Goal: Communication & Community: Answer question/provide support

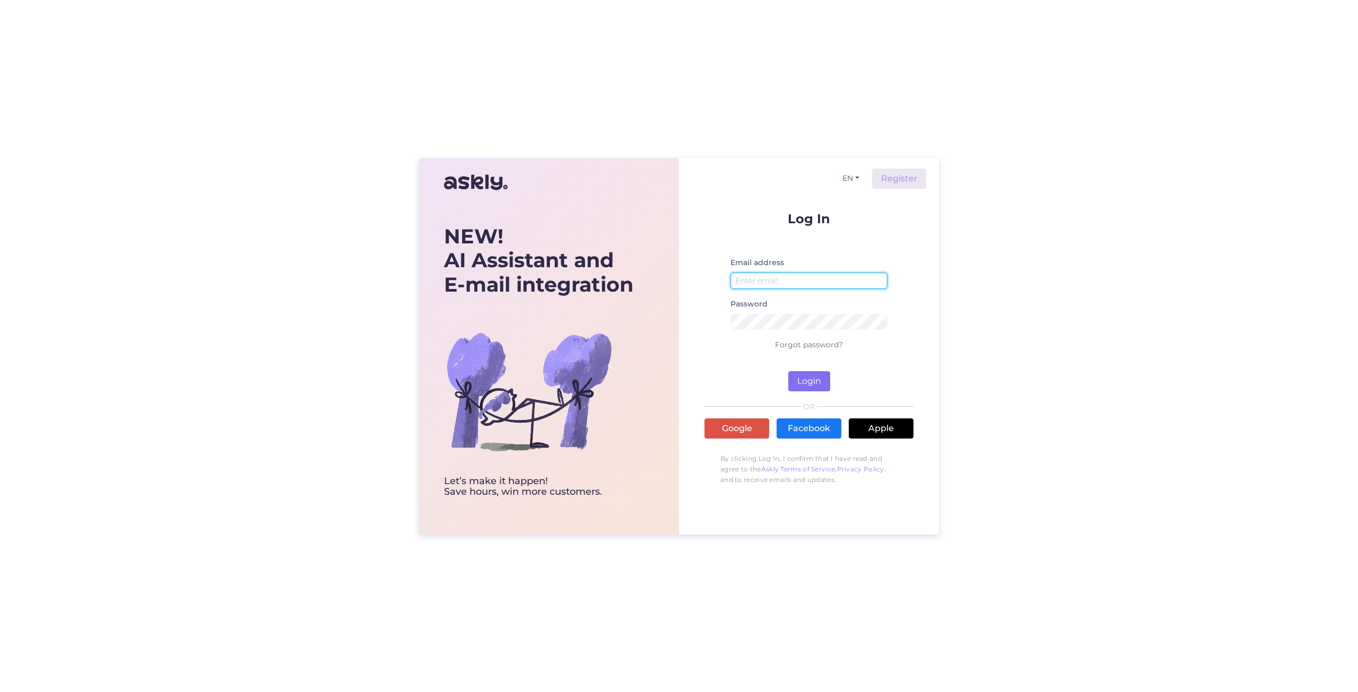
type input "[EMAIL_ADDRESS][DOMAIN_NAME]"
click at [804, 377] on button "Login" at bounding box center [809, 381] width 42 height 20
click at [734, 421] on link "Google" at bounding box center [736, 429] width 65 height 20
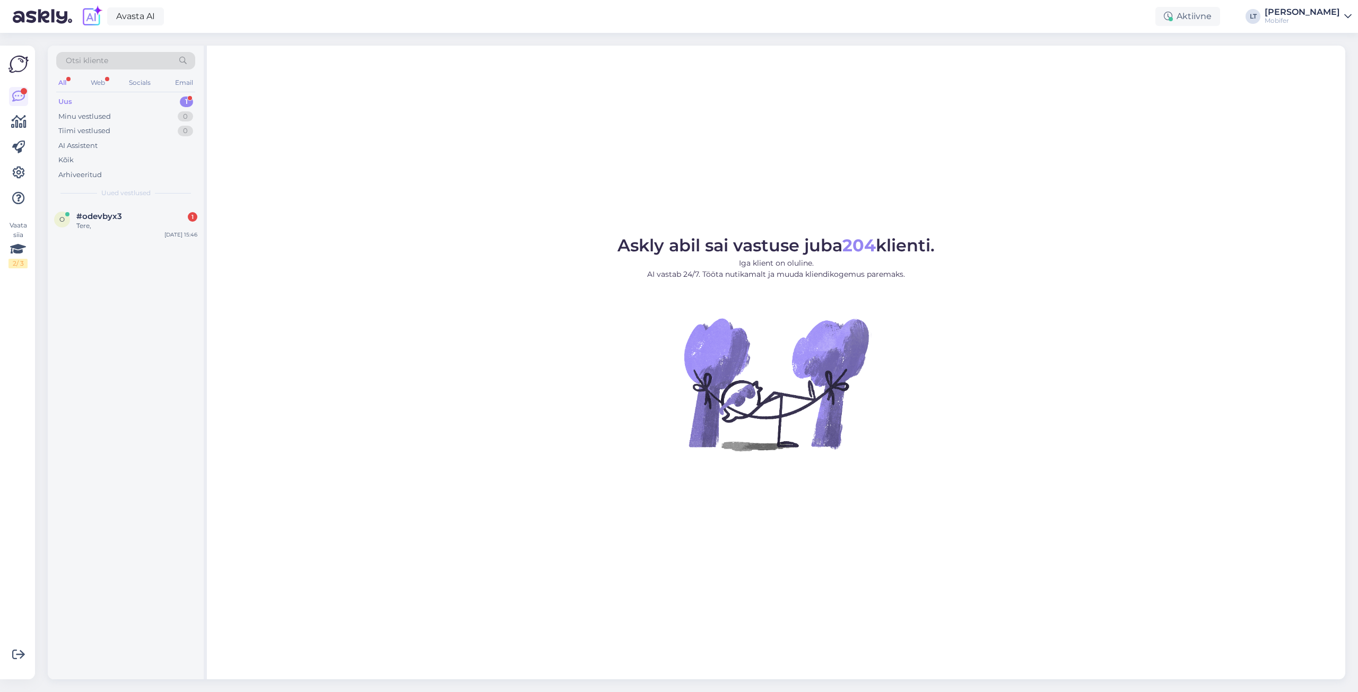
click at [62, 100] on div "Uus" at bounding box center [65, 102] width 14 height 11
click at [124, 216] on div "#odevbyx3 1" at bounding box center [136, 217] width 121 height 10
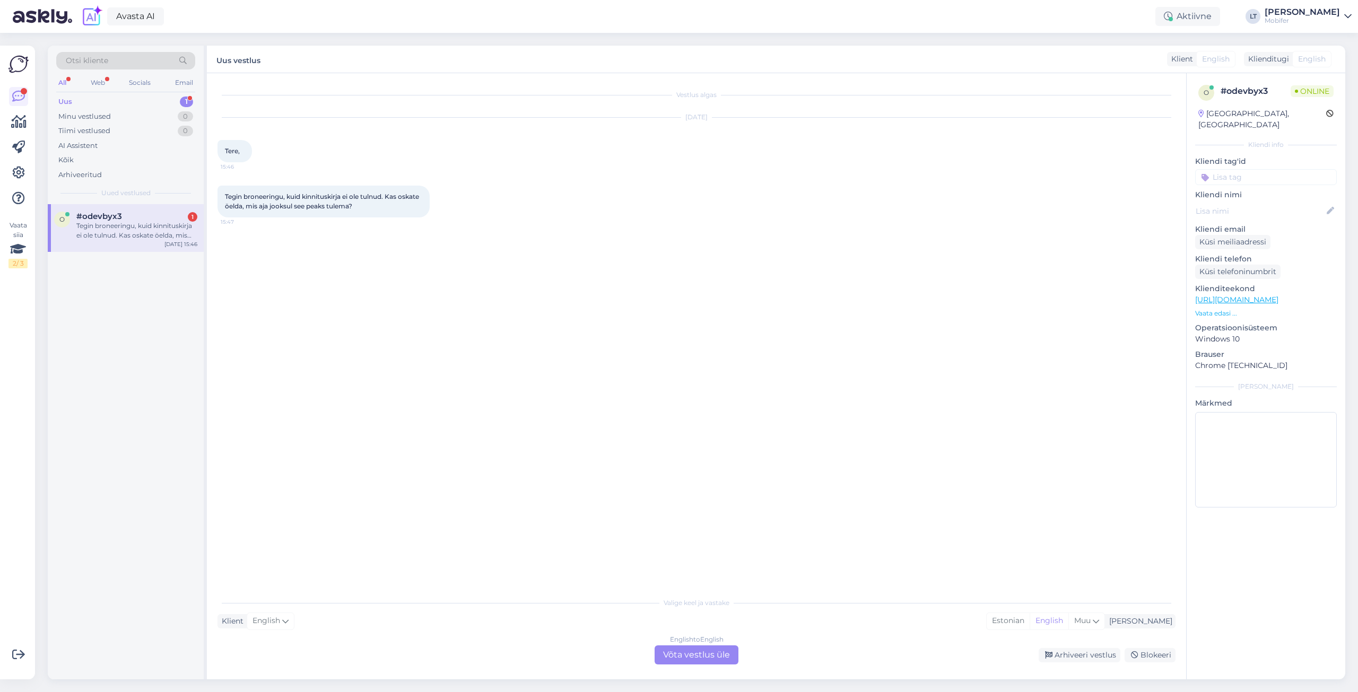
click at [695, 654] on div "English to English Võta vestlus üle" at bounding box center [697, 655] width 84 height 19
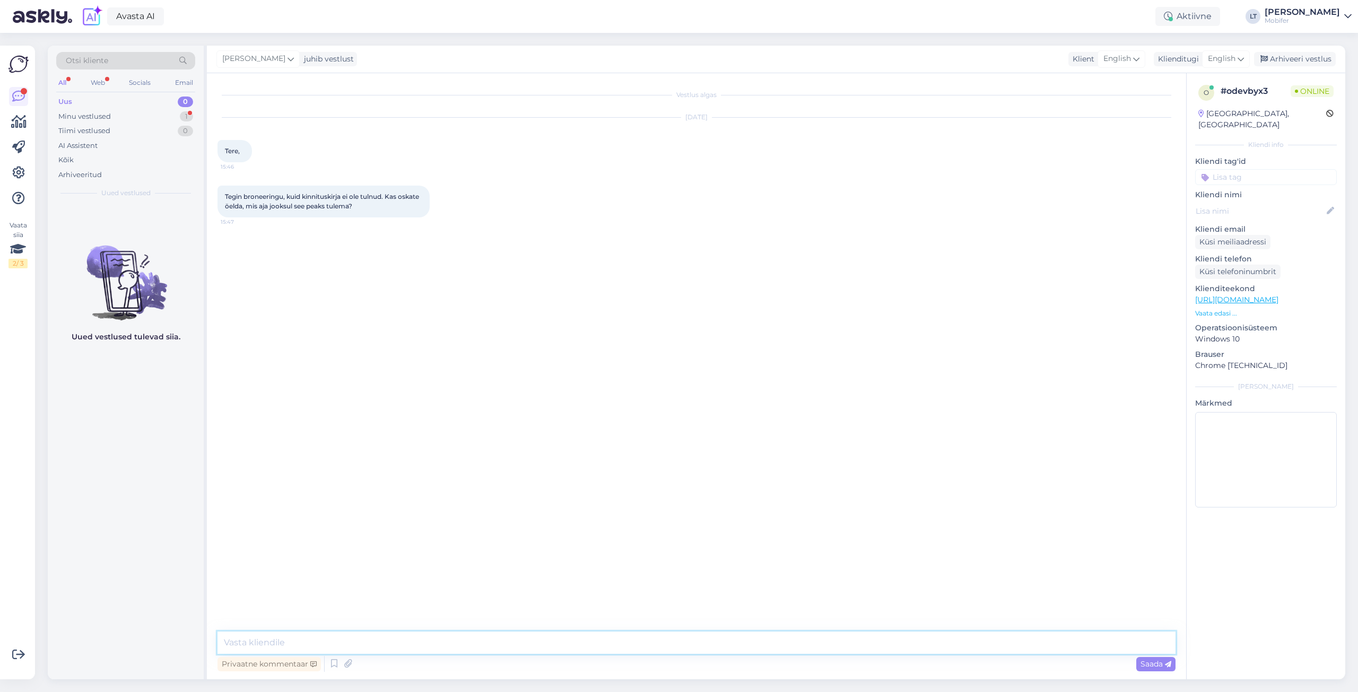
click at [271, 641] on textarea at bounding box center [696, 643] width 958 height 22
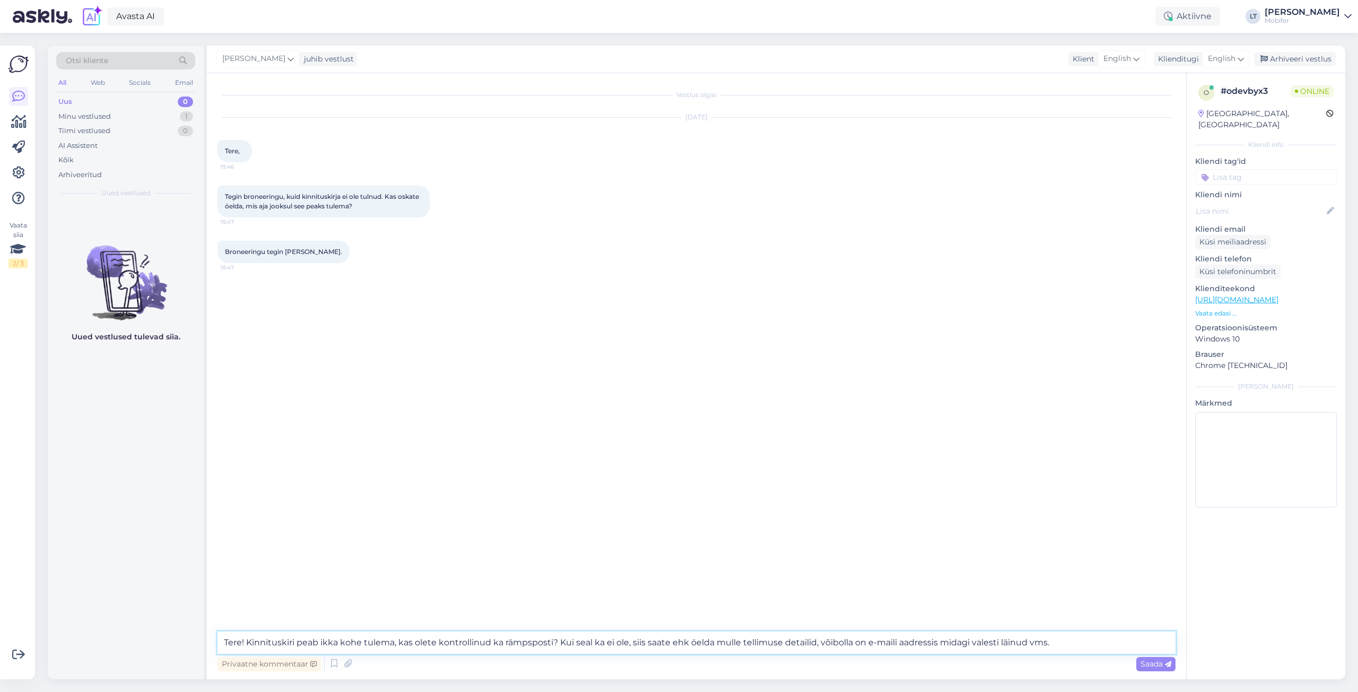
type textarea "Tere! Kinnituskiri peab ikka kohe tulema, kas olete kontrollinud ka rämpsposti?…"
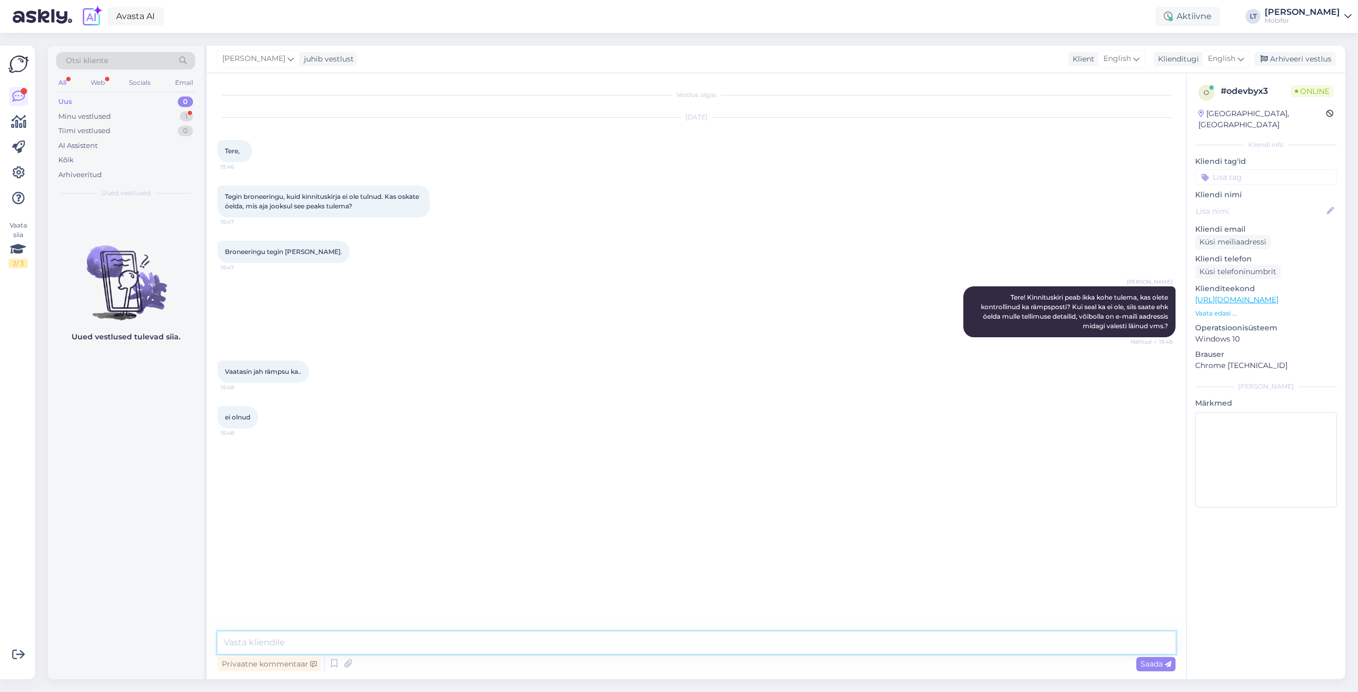
click at [328, 646] on textarea at bounding box center [696, 643] width 958 height 22
drag, startPoint x: 268, startPoint y: 460, endPoint x: 310, endPoint y: 462, distance: 41.4
click at [310, 462] on span "bookingu nr. 89YP5UR6UF" at bounding box center [267, 463] width 85 height 8
copy span "89YP5UR6UF"
drag, startPoint x: 397, startPoint y: 641, endPoint x: 195, endPoint y: 637, distance: 201.6
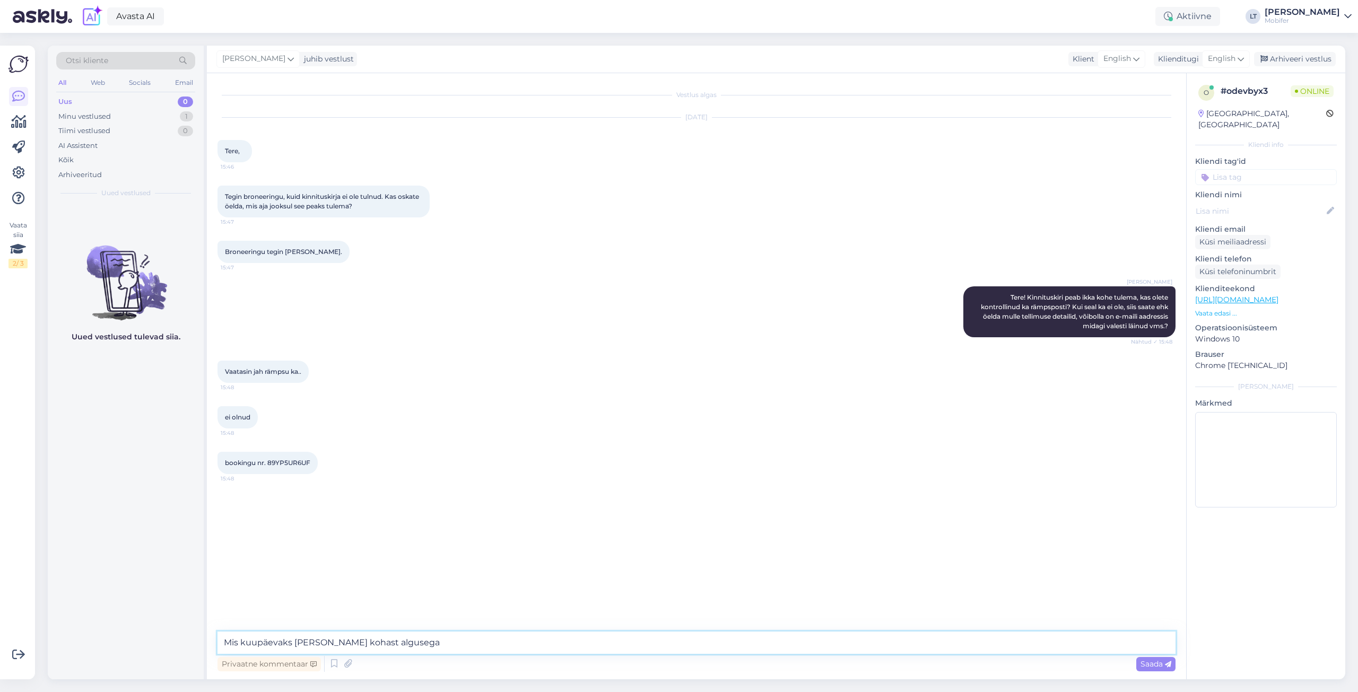
click at [195, 637] on div "Otsi kliente All Web Socials Email Uus 0 Minu vestlused 1 Tiimi vestlused 0 AI …" at bounding box center [697, 363] width 1298 height 634
type textarea "[PERSON_NAME] nimele?"
click at [346, 652] on textarea at bounding box center [696, 643] width 958 height 22
click at [466, 640] on textarea "Tellimus on ilusti olemas, kas maili aadress on õige -" at bounding box center [696, 643] width 958 height 22
paste textarea "[PERSON_NAME][EMAIL_ADDRESS][DOMAIN_NAME]"
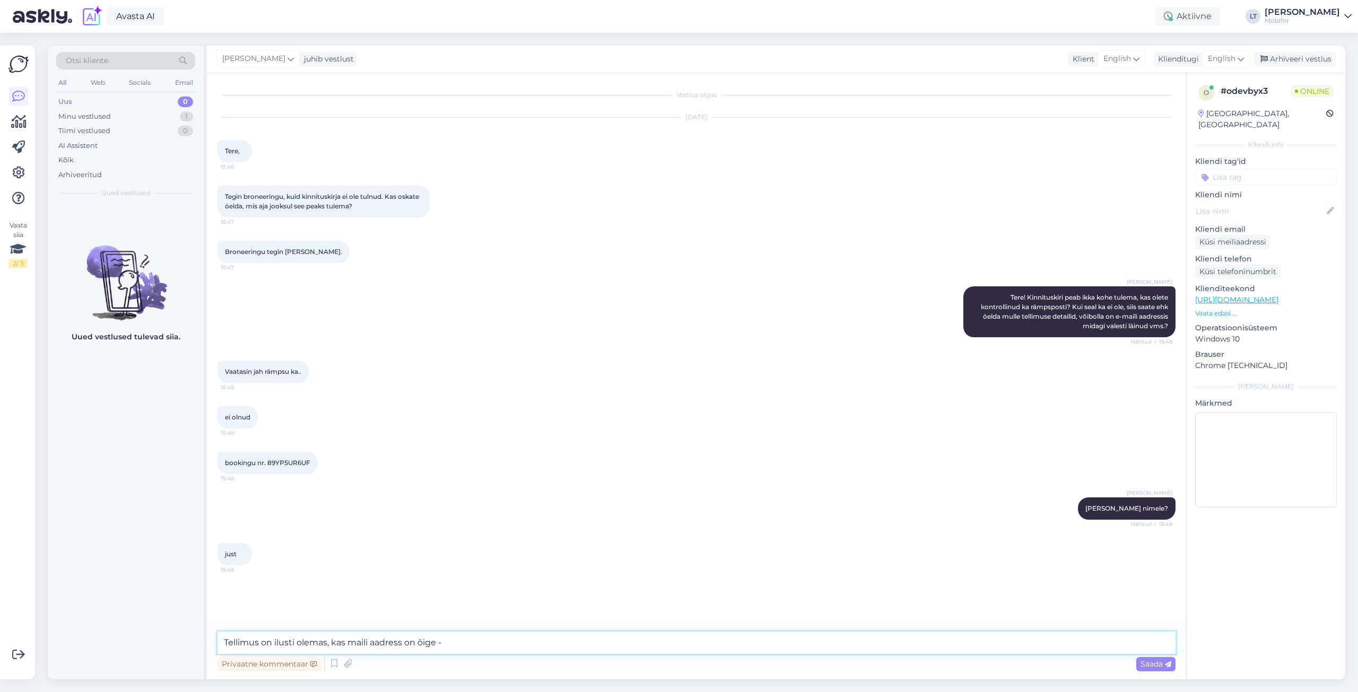
type textarea "Tellimus on ilusti olemas, kas maili aadress on õige - [PERSON_NAME][EMAIL_ADDR…"
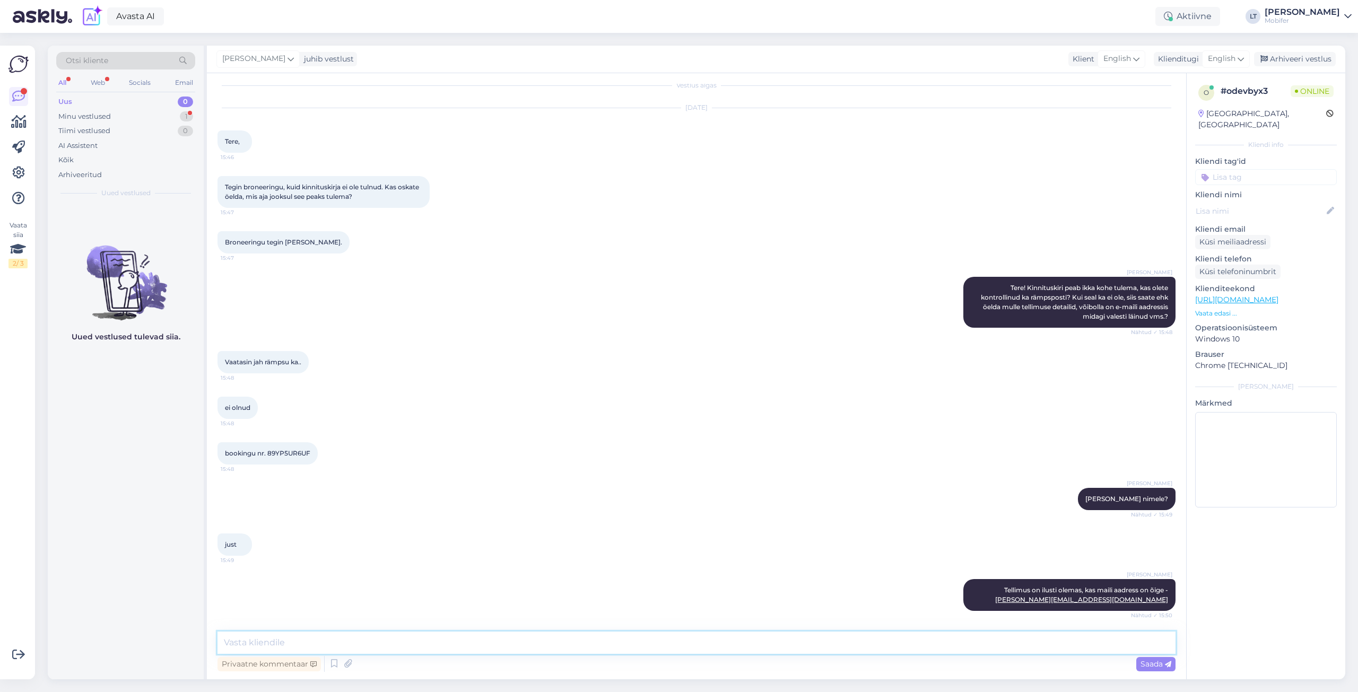
scroll to position [55, 0]
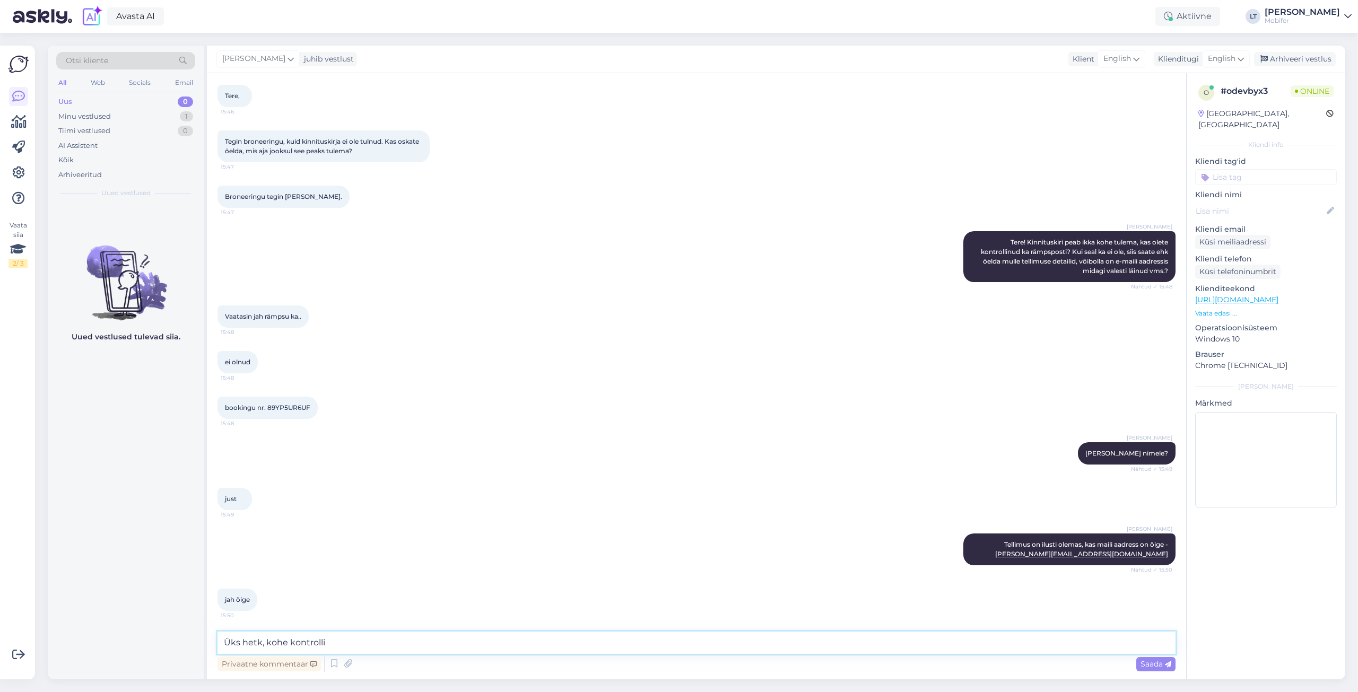
type textarea "Üks hetk, kohe kontrollin"
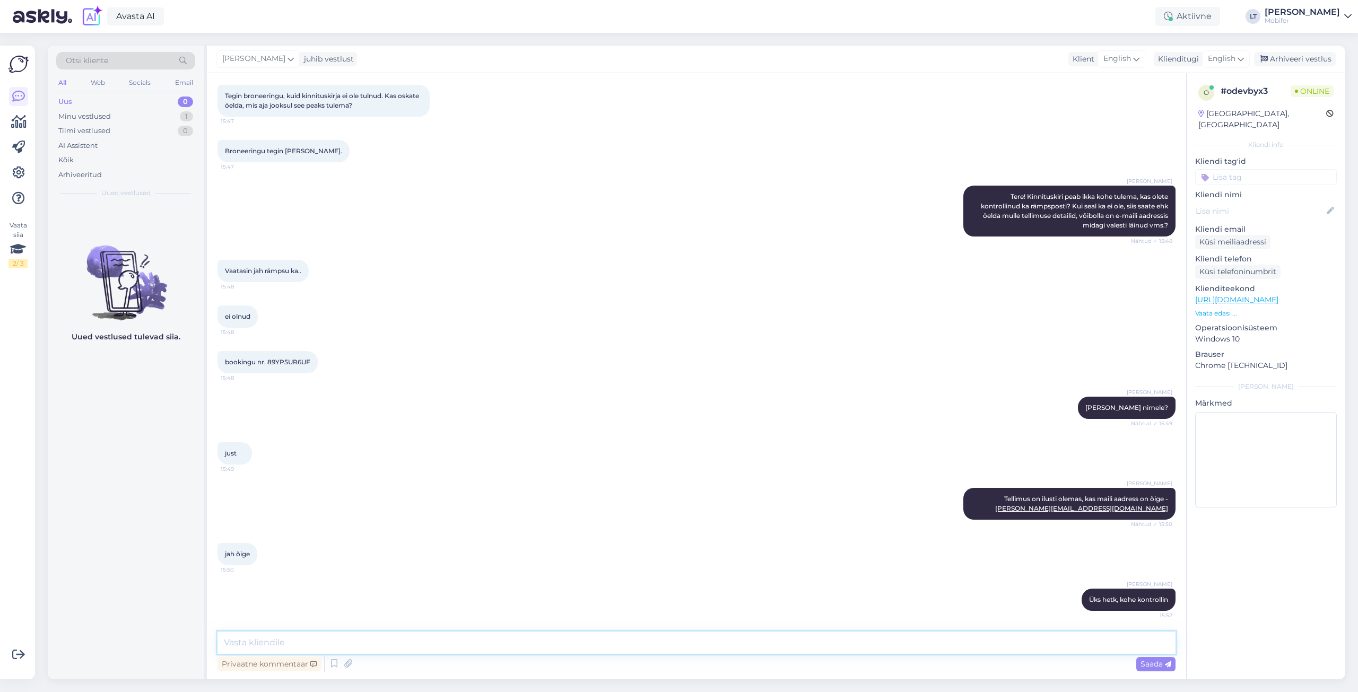
click at [330, 641] on textarea at bounding box center [696, 643] width 958 height 22
type textarea "Ma lisasin teie andmed ka rühmajuhi [PERSON_NAME], nüüd peaks tulema kinnitus k…"
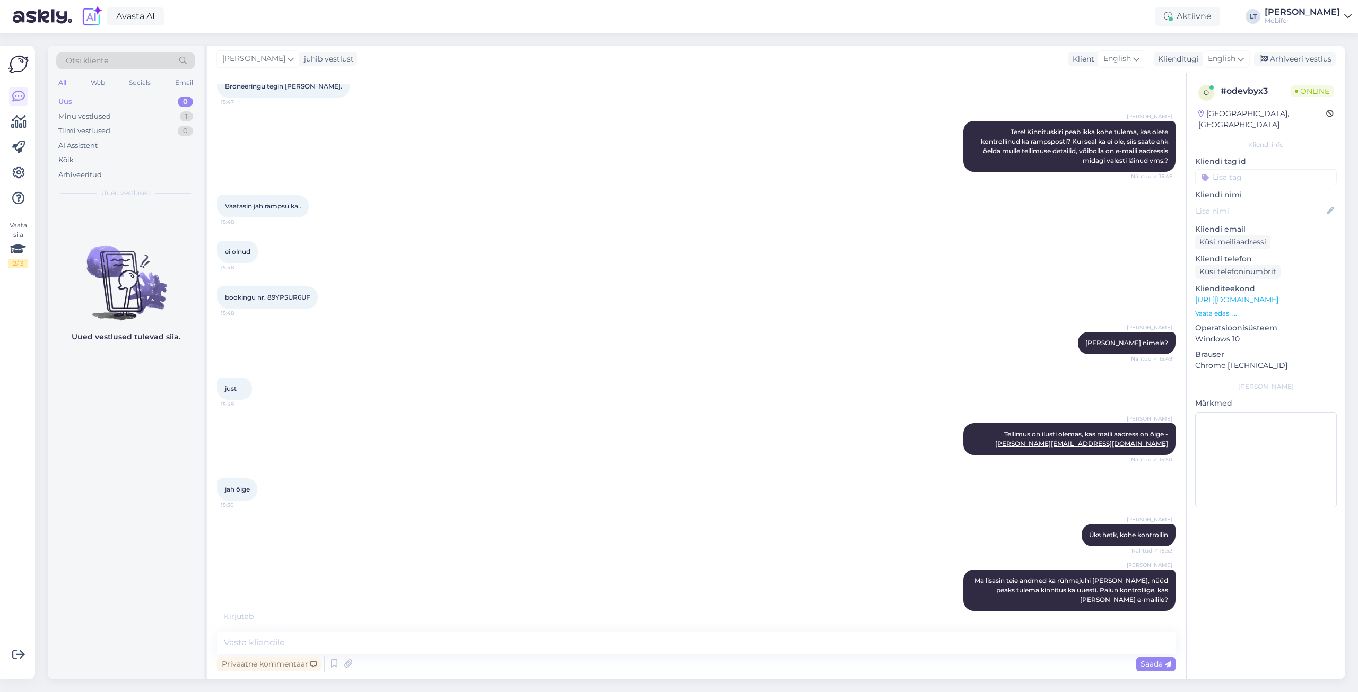
scroll to position [211, 0]
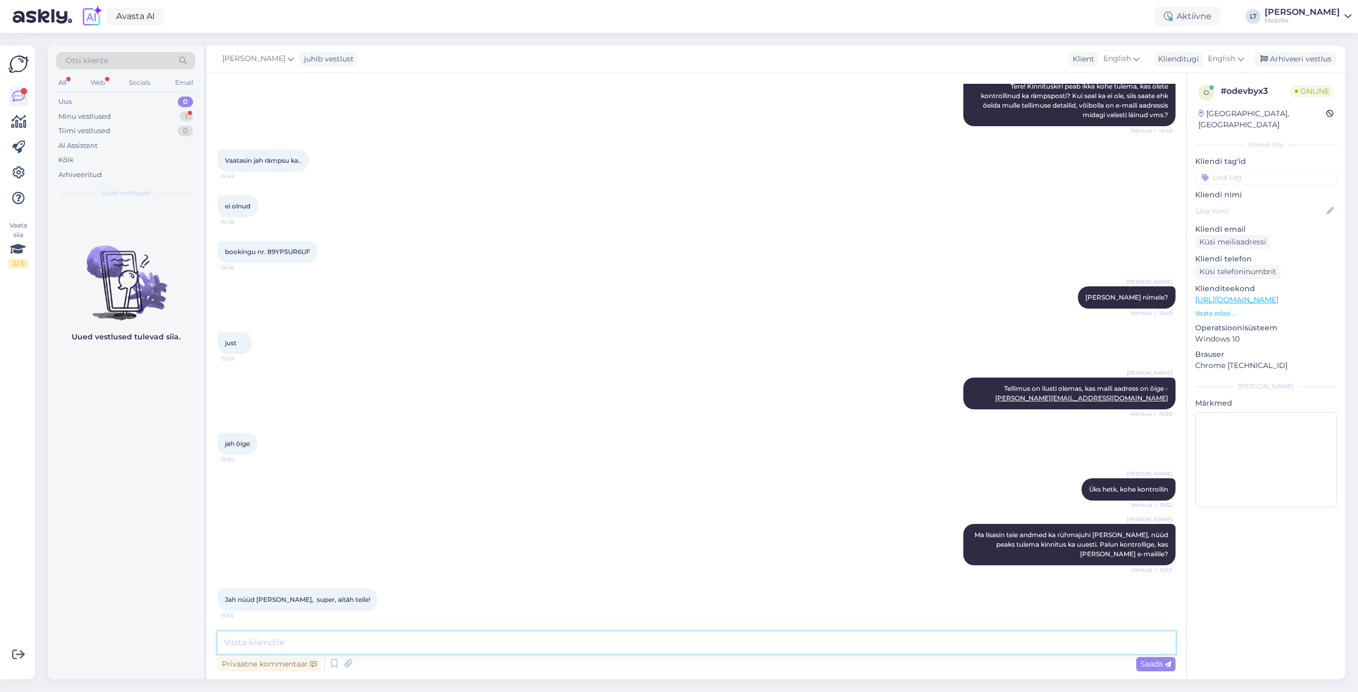
click at [294, 645] on textarea at bounding box center [696, 643] width 958 height 22
type textarea "Tellimus olemas kenasti. Kindlasti uurin, kuhu see kinnitus siis varem jäi."
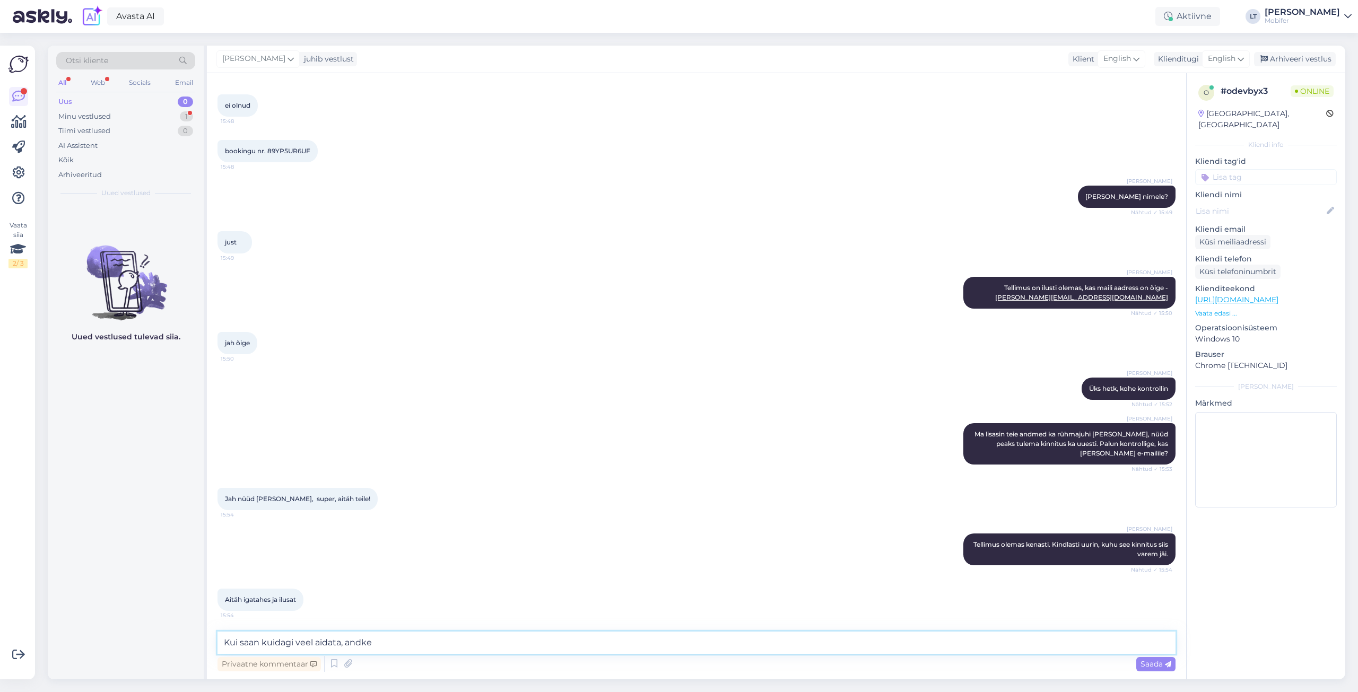
scroll to position [358, 0]
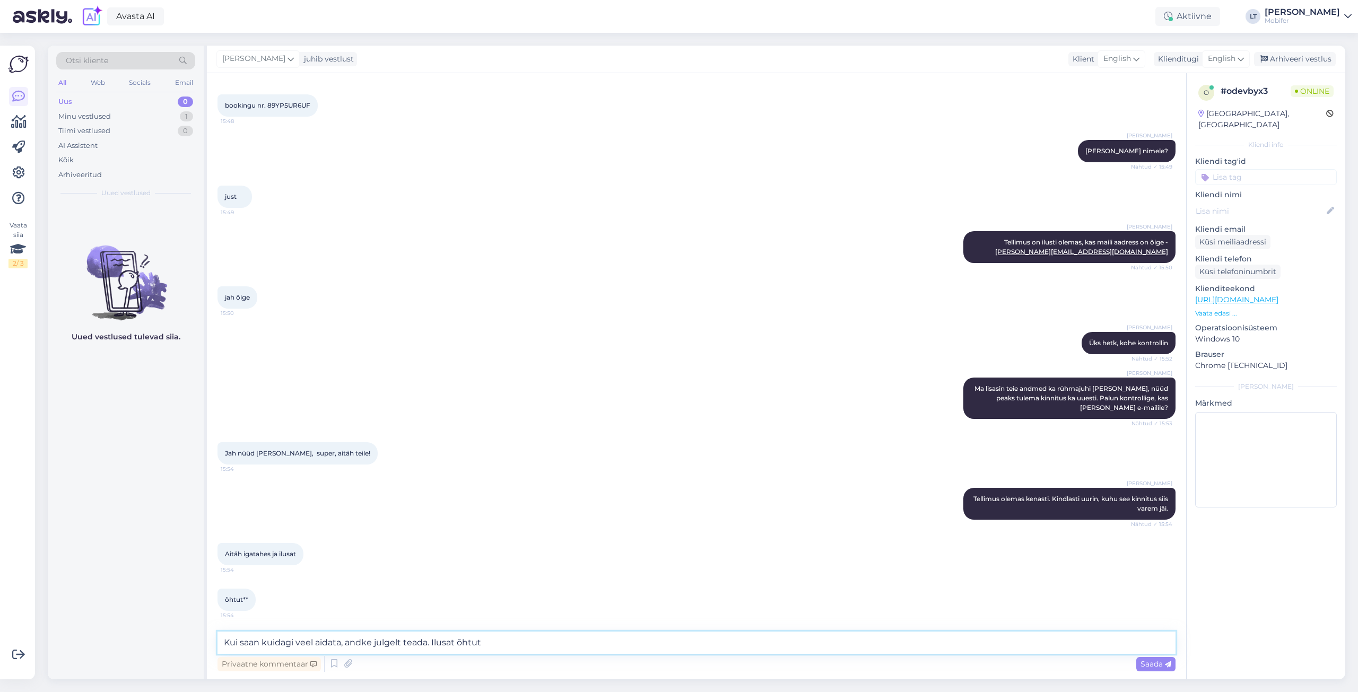
type textarea "Kui saan kuidagi veel aidata, andke julgelt teada. Ilusat õhtut!"
